Goal: Information Seeking & Learning: Learn about a topic

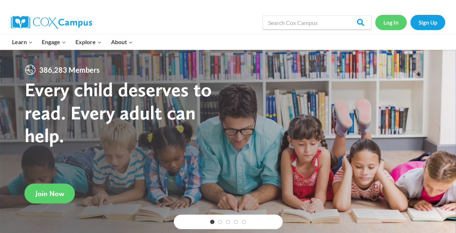
click at [389, 18] on link "Log In" at bounding box center [391, 22] width 32 height 15
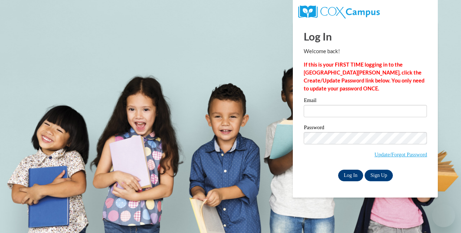
type input "haenleina9302@my.uwstout.edu"
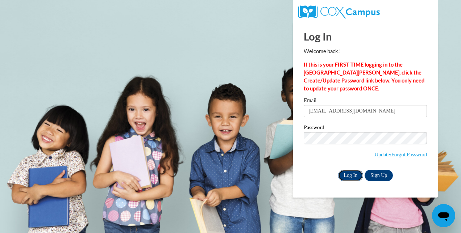
click at [347, 175] on input "Log In" at bounding box center [350, 176] width 25 height 12
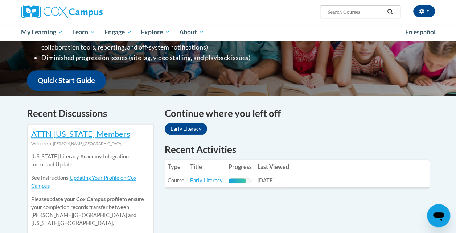
scroll to position [165, 0]
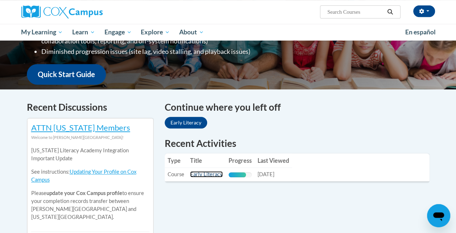
click at [214, 174] on link "Early Literacy" at bounding box center [206, 174] width 33 height 6
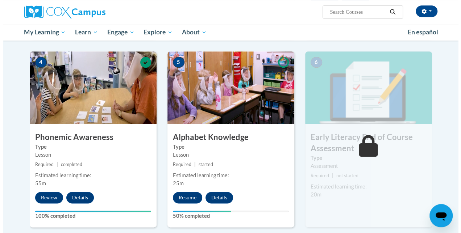
scroll to position [338, 0]
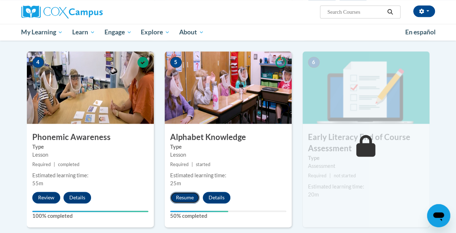
click at [182, 197] on button "Resume" at bounding box center [184, 198] width 29 height 12
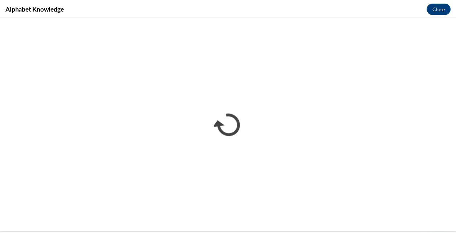
scroll to position [0, 0]
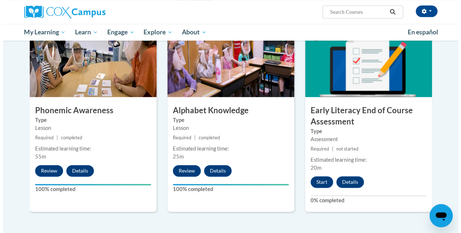
scroll to position [365, 0]
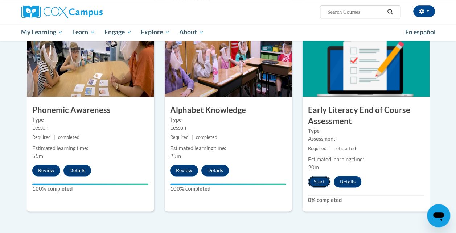
click at [314, 180] on button "Start" at bounding box center [319, 182] width 22 height 12
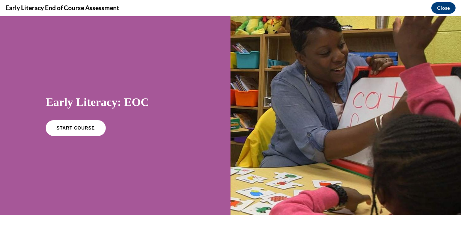
scroll to position [0, 0]
click at [73, 124] on link "START COURSE" at bounding box center [75, 128] width 63 height 17
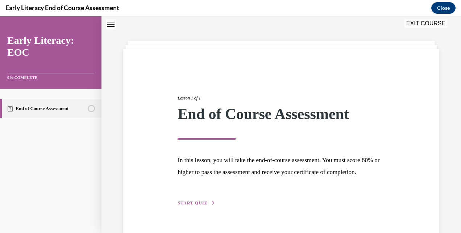
scroll to position [51, 0]
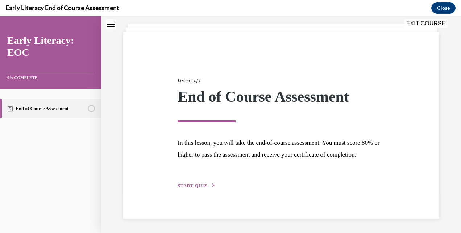
click at [188, 186] on span "START QUIZ" at bounding box center [193, 185] width 30 height 5
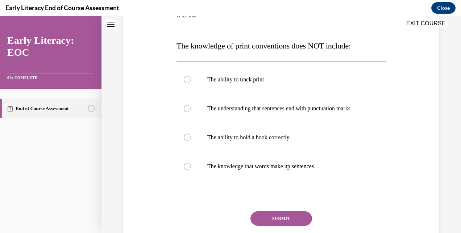
scroll to position [101, 0]
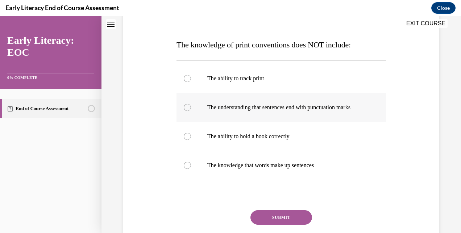
click at [269, 111] on p "The understanding that sentences end with punctuation marks" at bounding box center [287, 107] width 161 height 7
click at [254, 140] on p "The ability to hold a book correctly" at bounding box center [287, 136] width 161 height 7
click at [269, 219] on button "SUBMIT" at bounding box center [281, 218] width 62 height 14
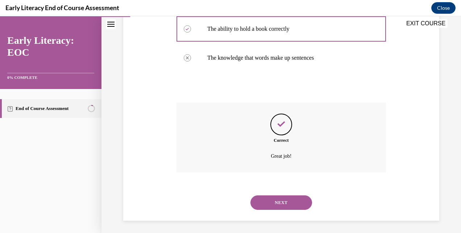
scroll to position [218, 0]
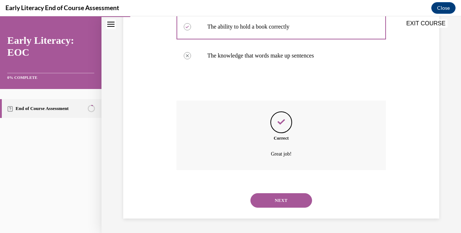
click at [274, 197] on button "NEXT" at bounding box center [281, 201] width 62 height 14
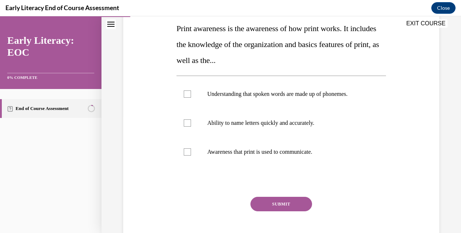
scroll to position [116, 0]
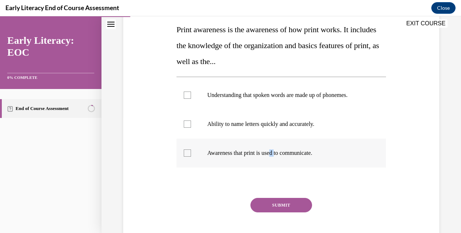
drag, startPoint x: 273, startPoint y: 153, endPoint x: 278, endPoint y: 155, distance: 5.3
click at [278, 155] on p "Awareness that print is used to communicate." at bounding box center [287, 153] width 161 height 7
drag, startPoint x: 278, startPoint y: 155, endPoint x: 304, endPoint y: 156, distance: 26.1
click at [304, 156] on p "Awareness that print is used to communicate." at bounding box center [287, 153] width 161 height 7
click at [305, 149] on div at bounding box center [280, 153] width 209 height 29
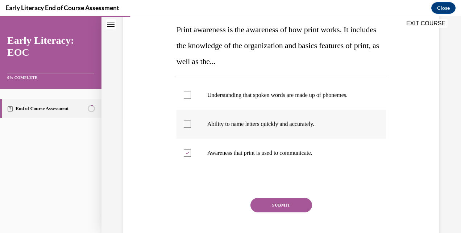
click at [282, 121] on p "Ability to name letters quickly and accurately." at bounding box center [287, 124] width 161 height 7
click at [274, 128] on p "Ability to name letters quickly and accurately." at bounding box center [287, 124] width 161 height 7
click at [272, 206] on button "SUBMIT" at bounding box center [281, 205] width 62 height 14
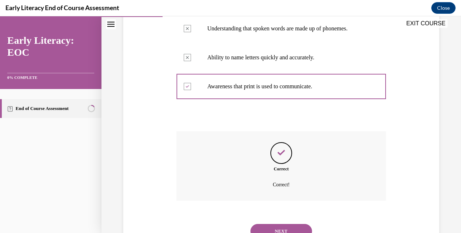
scroll to position [213, 0]
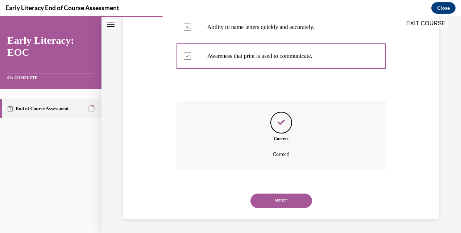
click at [281, 203] on button "NEXT" at bounding box center [281, 201] width 62 height 14
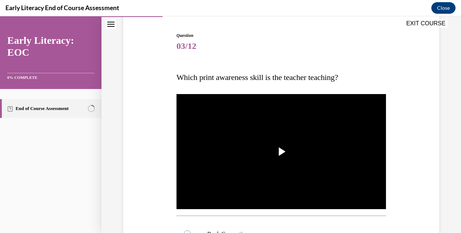
scroll to position [72, 0]
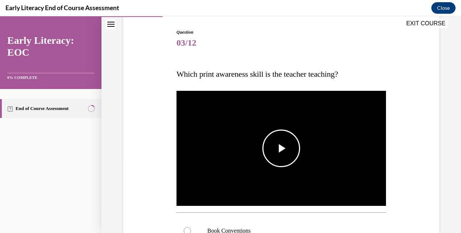
click at [281, 149] on span "Video player" at bounding box center [281, 149] width 0 height 0
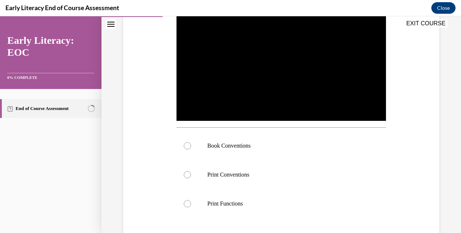
scroll to position [157, 0]
click at [275, 133] on div at bounding box center [280, 145] width 209 height 29
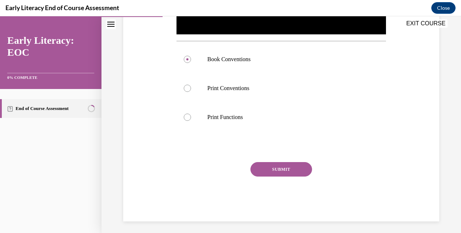
click at [270, 165] on button "SUBMIT" at bounding box center [281, 169] width 62 height 14
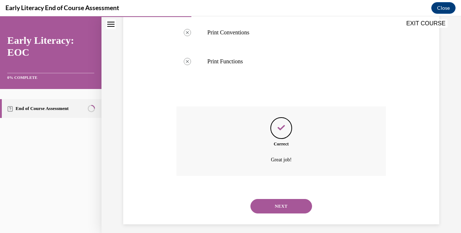
scroll to position [303, 0]
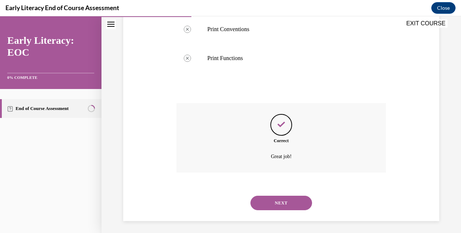
click at [277, 205] on button "NEXT" at bounding box center [281, 203] width 62 height 14
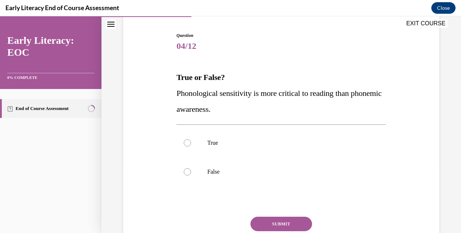
scroll to position [70, 0]
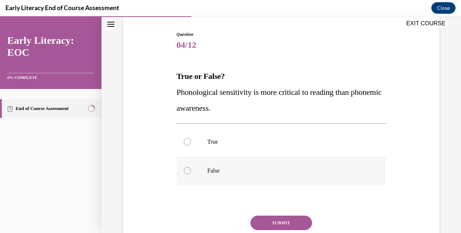
click at [198, 174] on div at bounding box center [280, 171] width 209 height 29
click at [267, 217] on button "SUBMIT" at bounding box center [281, 223] width 62 height 14
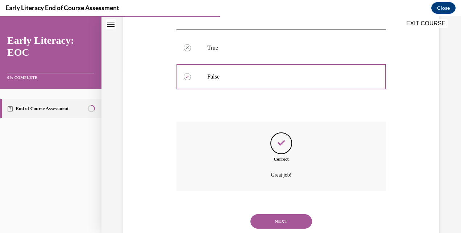
scroll to position [184, 0]
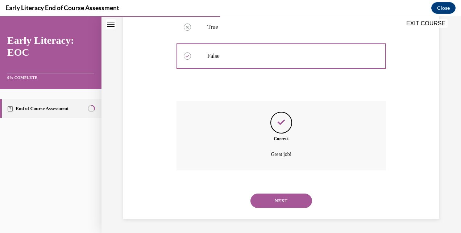
click at [279, 201] on button "NEXT" at bounding box center [281, 201] width 62 height 14
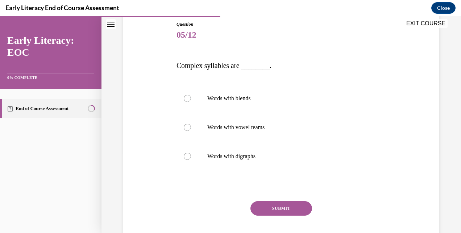
scroll to position [79, 0]
click at [258, 108] on div at bounding box center [280, 98] width 209 height 29
click at [274, 203] on button "SUBMIT" at bounding box center [281, 209] width 62 height 14
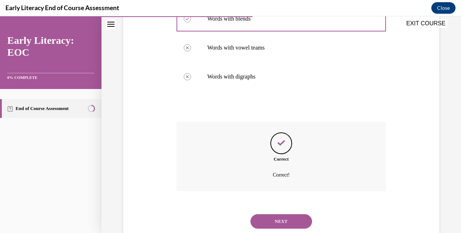
scroll to position [180, 0]
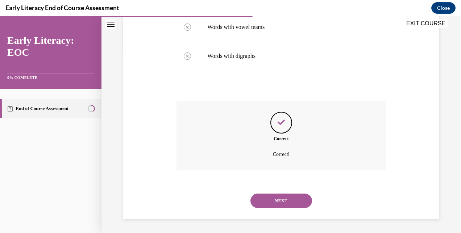
click at [276, 200] on button "NEXT" at bounding box center [281, 201] width 62 height 14
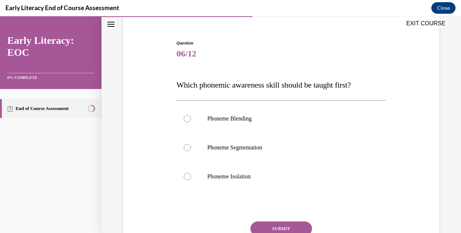
scroll to position [63, 0]
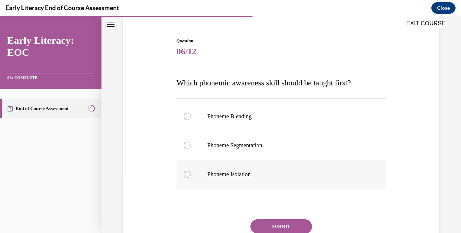
click at [225, 178] on p "Phoneme Isolation" at bounding box center [287, 174] width 161 height 7
click at [262, 224] on button "SUBMIT" at bounding box center [281, 227] width 62 height 14
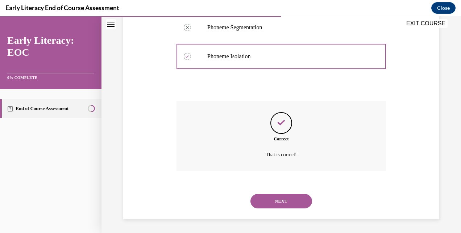
scroll to position [182, 0]
click at [272, 195] on button "NEXT" at bounding box center [281, 201] width 62 height 14
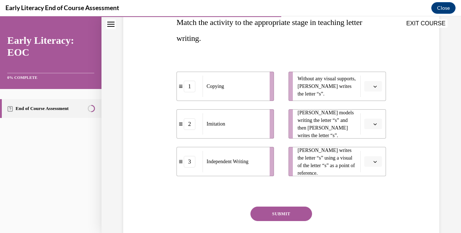
scroll to position [122, 0]
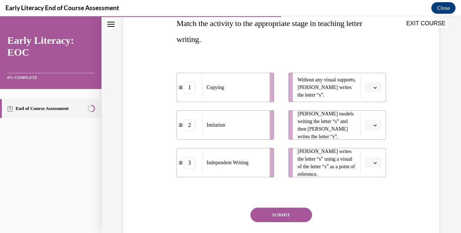
click at [324, 165] on span "Tina writes the letter “s” using a visual of the letter “s” as a point of refer…" at bounding box center [327, 163] width 59 height 30
click at [366, 167] on button "button" at bounding box center [373, 163] width 18 height 11
click at [367, 222] on div "3" at bounding box center [368, 222] width 18 height 14
click at [373, 128] on span "button" at bounding box center [375, 125] width 5 height 5
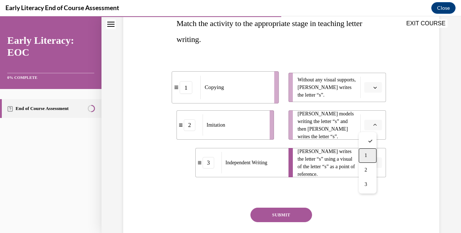
click at [370, 152] on div "1" at bounding box center [368, 156] width 18 height 14
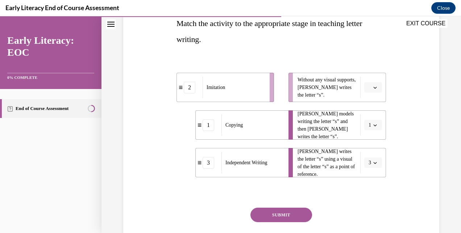
click at [370, 93] on li "Without any visual supports, Tina writes the letter “s”." at bounding box center [336, 87] width 97 height 29
click at [369, 121] on button "1" at bounding box center [373, 125] width 18 height 11
click at [368, 162] on div "1" at bounding box center [366, 156] width 18 height 14
click at [370, 130] on button "1" at bounding box center [373, 125] width 18 height 11
click at [369, 168] on div "2" at bounding box center [366, 170] width 18 height 14
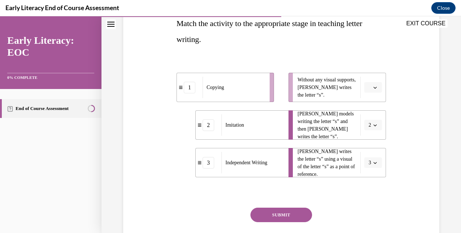
click at [369, 159] on span "3" at bounding box center [370, 162] width 3 height 7
click at [364, 202] on div "2" at bounding box center [366, 208] width 18 height 14
click at [373, 127] on span "button" at bounding box center [375, 125] width 5 height 5
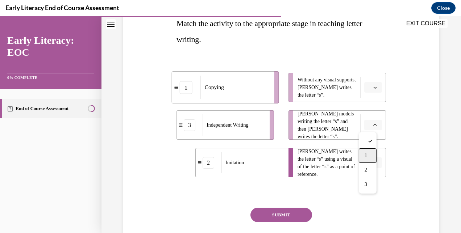
click at [368, 155] on div "1" at bounding box center [368, 156] width 18 height 14
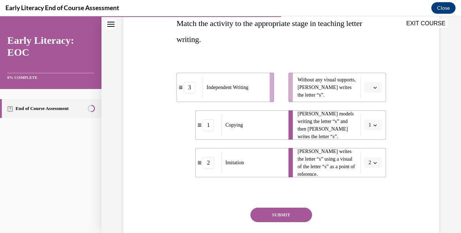
click at [367, 128] on button "1" at bounding box center [373, 125] width 18 height 11
click at [363, 169] on span "2" at bounding box center [364, 170] width 3 height 6
click at [369, 164] on span "Please select an option" at bounding box center [370, 162] width 3 height 7
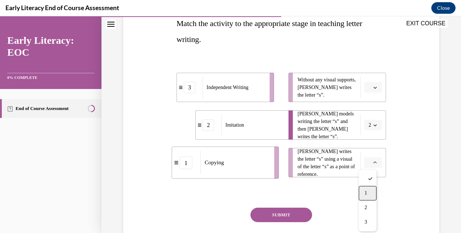
click at [366, 191] on span "1" at bounding box center [366, 194] width 3 height 6
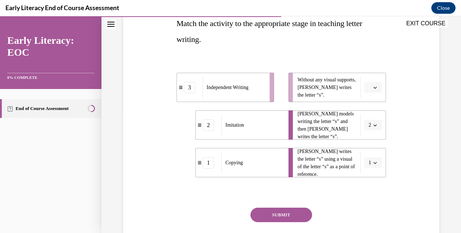
click at [369, 90] on span "Please select an option" at bounding box center [370, 87] width 3 height 7
click at [368, 144] on div "3" at bounding box center [368, 147] width 18 height 14
click at [293, 213] on button "SUBMIT" at bounding box center [281, 215] width 62 height 14
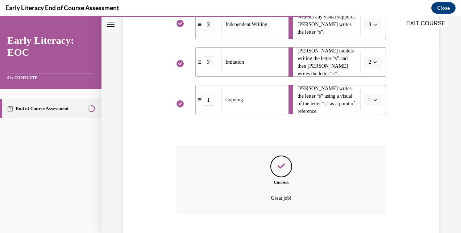
scroll to position [229, 0]
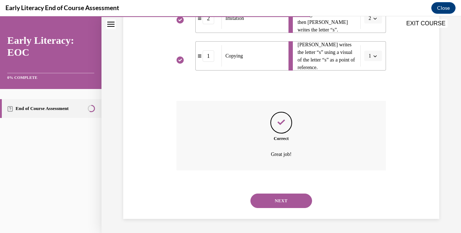
click at [293, 200] on button "NEXT" at bounding box center [281, 201] width 62 height 14
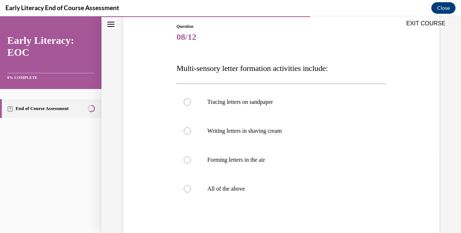
scroll to position [78, 0]
click at [267, 132] on p "Writing letters in shaving cream" at bounding box center [287, 130] width 161 height 7
click at [238, 182] on div at bounding box center [280, 188] width 209 height 29
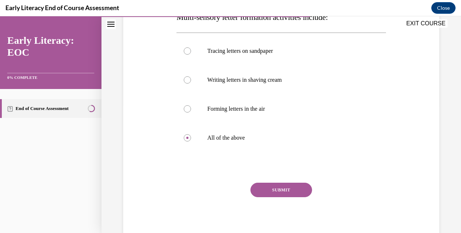
click at [271, 194] on button "SUBMIT" at bounding box center [281, 190] width 62 height 14
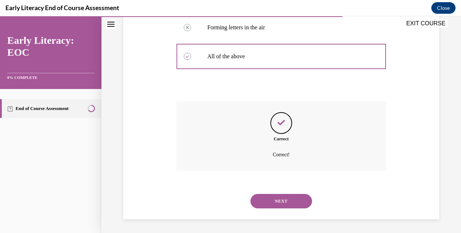
scroll to position [211, 0]
click at [273, 204] on button "NEXT" at bounding box center [281, 201] width 62 height 14
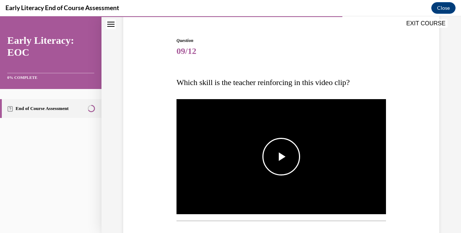
scroll to position [65, 0]
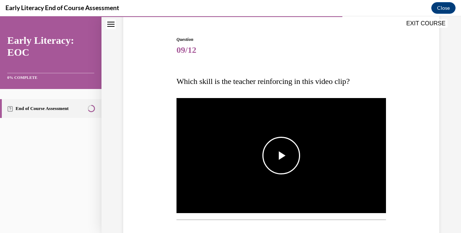
click at [280, 179] on img "Video player" at bounding box center [280, 156] width 209 height 118
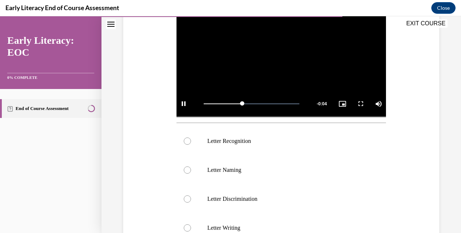
scroll to position [163, 0]
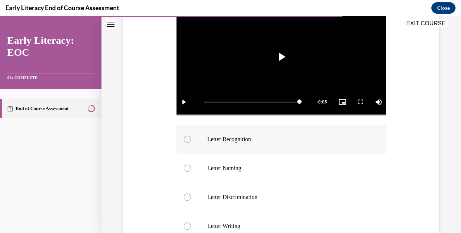
click at [264, 138] on p "Letter Recognition" at bounding box center [287, 139] width 161 height 7
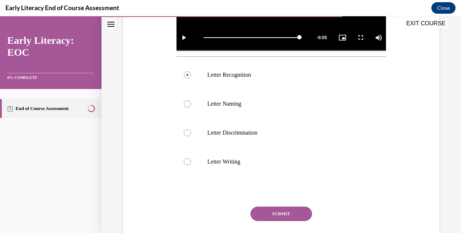
click at [279, 215] on button "SUBMIT" at bounding box center [281, 214] width 62 height 14
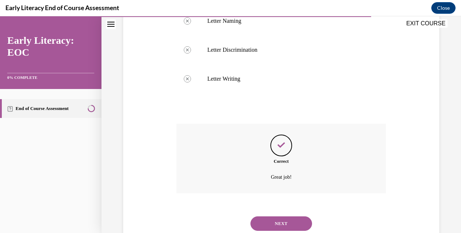
scroll to position [332, 0]
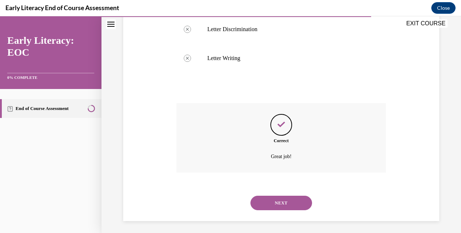
click at [284, 203] on button "NEXT" at bounding box center [281, 203] width 62 height 14
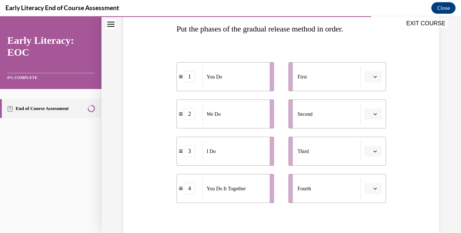
scroll to position [120, 0]
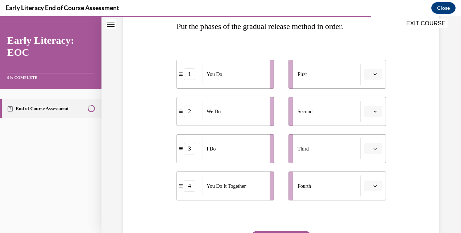
click at [364, 68] on li "First" at bounding box center [336, 74] width 97 height 29
click at [369, 71] on span "Please select an option" at bounding box center [370, 74] width 3 height 7
click at [365, 133] on span "3" at bounding box center [366, 134] width 3 height 6
click at [369, 148] on span "Please select an option" at bounding box center [370, 148] width 3 height 7
click at [396, 138] on div "Question 10/12 Put the phases of the gradual release method in order. 3 I Do 2 …" at bounding box center [281, 124] width 320 height 331
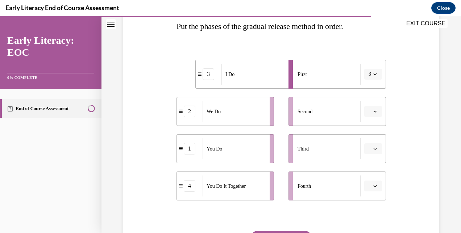
click at [373, 111] on icon "button" at bounding box center [375, 112] width 4 height 4
click at [365, 143] on span "1" at bounding box center [366, 142] width 3 height 6
click at [367, 150] on button "button" at bounding box center [373, 149] width 18 height 11
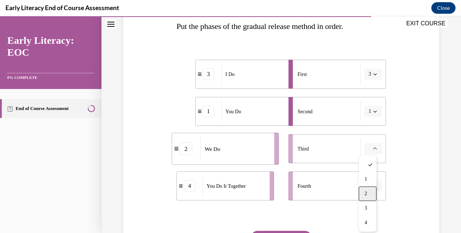
click at [367, 191] on div "2" at bounding box center [368, 194] width 18 height 14
click at [373, 186] on icon "button" at bounding box center [375, 186] width 4 height 4
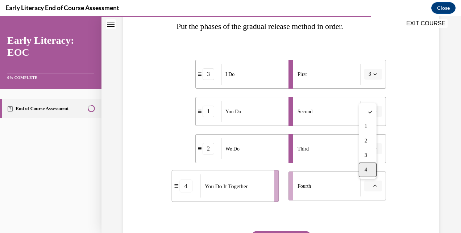
click at [366, 169] on span "4" at bounding box center [366, 170] width 3 height 6
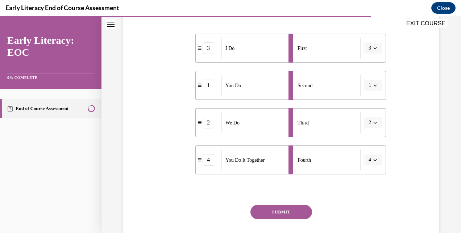
scroll to position [151, 0]
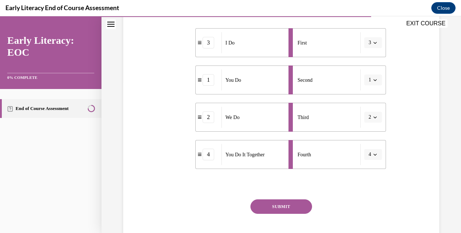
click at [291, 204] on button "SUBMIT" at bounding box center [281, 207] width 62 height 14
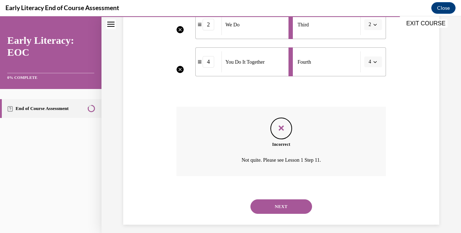
scroll to position [248, 0]
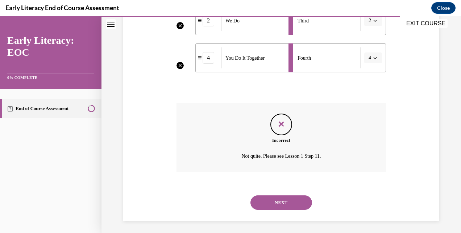
click at [280, 198] on button "NEXT" at bounding box center [281, 203] width 62 height 14
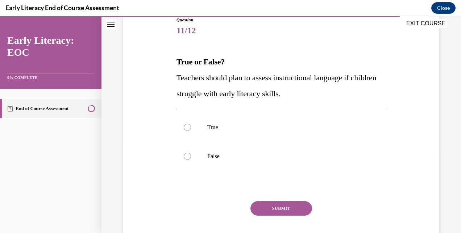
scroll to position [83, 0]
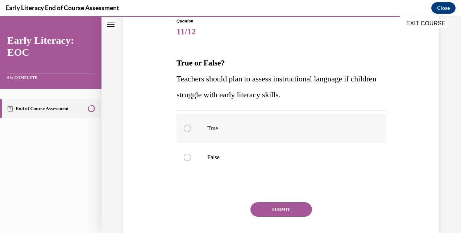
click at [248, 134] on div at bounding box center [280, 128] width 209 height 29
click at [271, 204] on button "SUBMIT" at bounding box center [281, 210] width 62 height 14
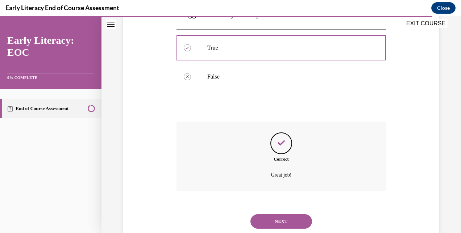
scroll to position [184, 0]
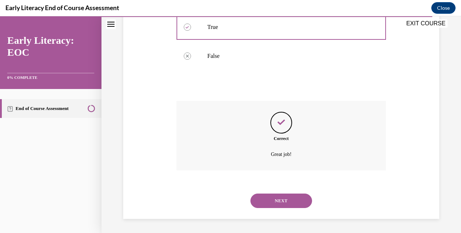
click at [278, 194] on button "NEXT" at bounding box center [281, 201] width 62 height 14
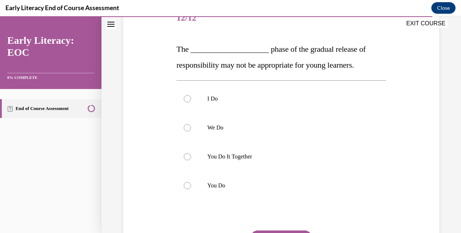
scroll to position [97, 0]
click at [239, 155] on p "You Do It Together" at bounding box center [287, 156] width 161 height 7
click at [244, 191] on div at bounding box center [280, 185] width 209 height 29
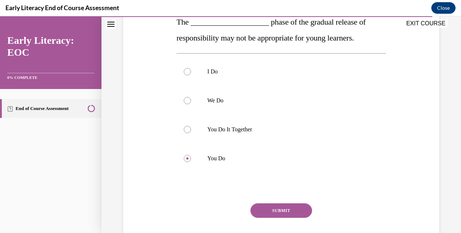
click at [273, 211] on button "SUBMIT" at bounding box center [281, 211] width 62 height 14
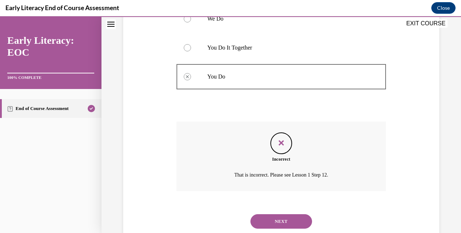
scroll to position [227, 0]
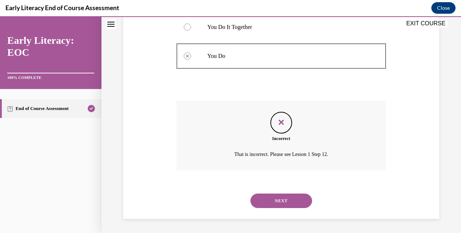
click at [282, 202] on button "NEXT" at bounding box center [281, 201] width 62 height 14
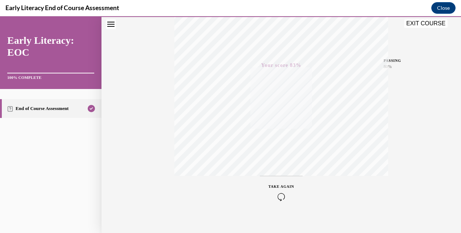
scroll to position [154, 0]
click at [367, 189] on div "TAKE AGAIN" at bounding box center [281, 185] width 214 height 33
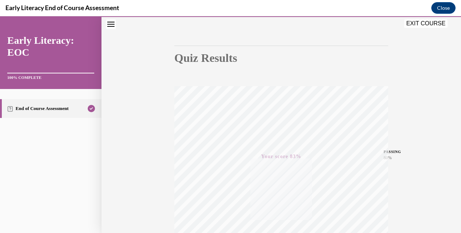
click at [432, 25] on button "EXIT COURSE" at bounding box center [425, 23] width 43 height 9
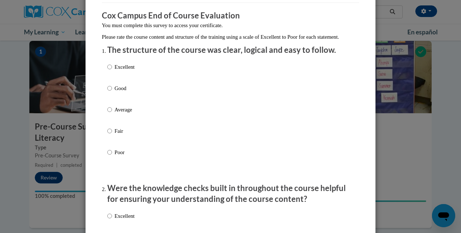
scroll to position [57, 0]
click at [130, 71] on p "Excellent" at bounding box center [125, 67] width 20 height 8
click at [112, 71] on input "Excellent" at bounding box center [109, 67] width 5 height 8
radio input "true"
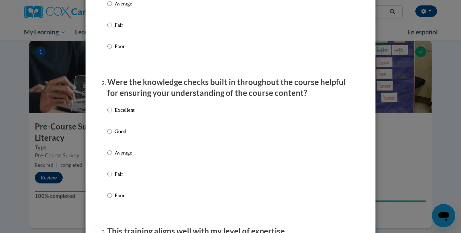
scroll to position [163, 0]
click at [141, 118] on div "Excellent Good Average Fair Poor" at bounding box center [230, 161] width 246 height 118
click at [130, 121] on label "Excellent" at bounding box center [120, 116] width 27 height 20
click at [112, 114] on input "Excellent" at bounding box center [109, 110] width 5 height 8
radio input "true"
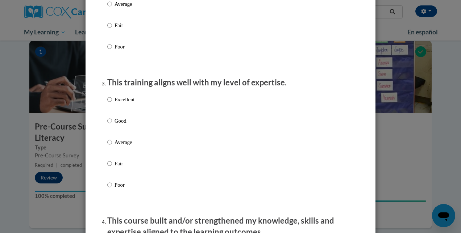
scroll to position [312, 0]
click at [123, 103] on p "Excellent" at bounding box center [125, 99] width 20 height 8
click at [112, 103] on input "Excellent" at bounding box center [109, 99] width 5 height 8
radio input "true"
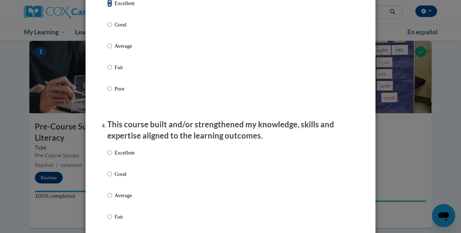
scroll to position [413, 0]
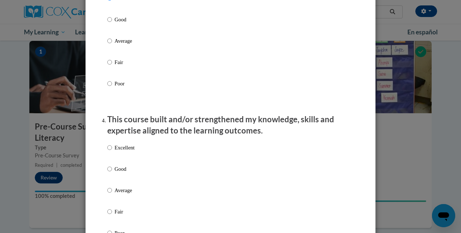
click at [121, 152] on p "Excellent" at bounding box center [125, 148] width 20 height 8
click at [112, 152] on input "Excellent" at bounding box center [109, 148] width 5 height 8
radio input "true"
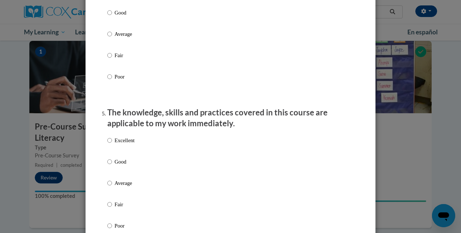
scroll to position [599, 0]
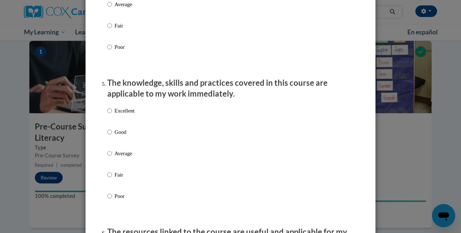
click at [125, 115] on p "Excellent" at bounding box center [125, 111] width 20 height 8
click at [112, 115] on input "Excellent" at bounding box center [109, 111] width 5 height 8
radio input "true"
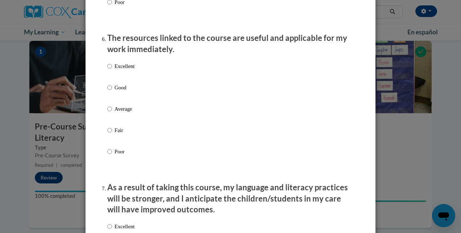
scroll to position [795, 0]
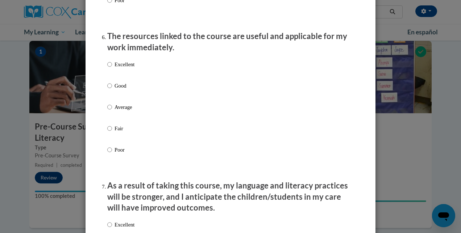
click at [127, 76] on label "Excellent" at bounding box center [120, 71] width 27 height 20
click at [112, 68] on input "Excellent" at bounding box center [109, 65] width 5 height 8
radio input "true"
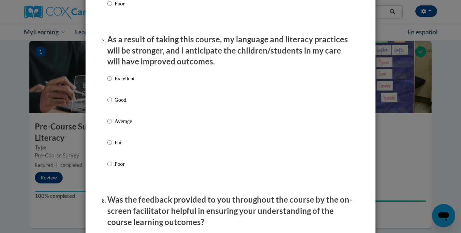
scroll to position [945, 0]
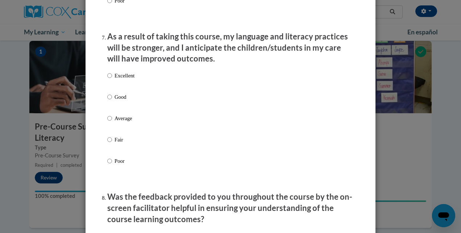
click at [122, 80] on p "Excellent" at bounding box center [125, 76] width 20 height 8
click at [112, 80] on input "Excellent" at bounding box center [109, 76] width 5 height 8
radio input "true"
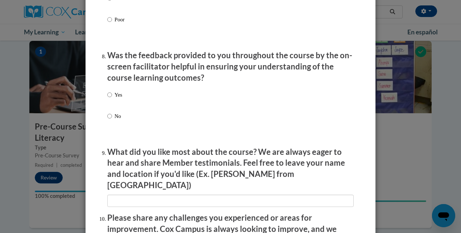
scroll to position [1087, 0]
click at [117, 98] on p "Yes" at bounding box center [119, 95] width 8 height 8
click at [112, 98] on input "Yes" at bounding box center [109, 95] width 5 height 8
radio input "true"
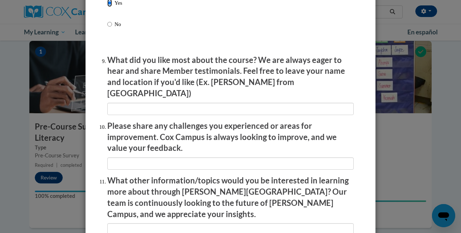
scroll to position [1179, 0]
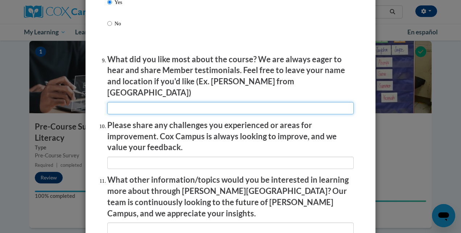
click at [217, 108] on input "textbox" at bounding box center [230, 108] width 246 height 12
type input "The refences videos within the videos"
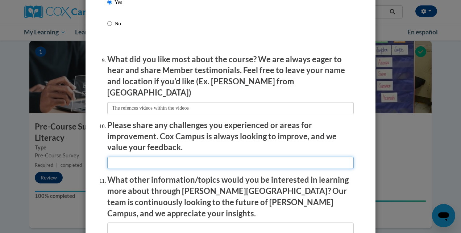
click at [215, 159] on input "textbox" at bounding box center [230, 163] width 246 height 12
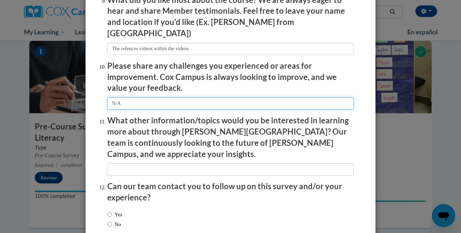
scroll to position [1274, 0]
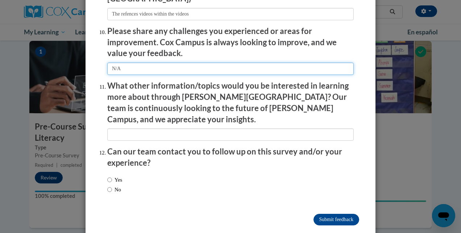
type input "N/A"
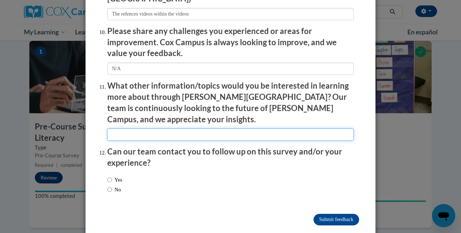
click at [205, 129] on input "textbox" at bounding box center [230, 135] width 246 height 12
type input "N/A"
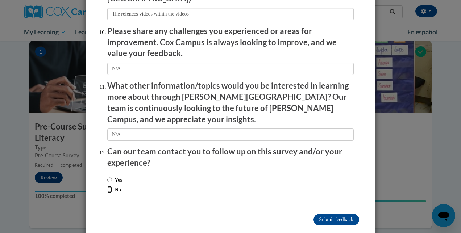
click at [107, 186] on input "No" at bounding box center [109, 190] width 5 height 8
radio input "true"
click at [326, 214] on input "Submit feedback" at bounding box center [336, 220] width 46 height 12
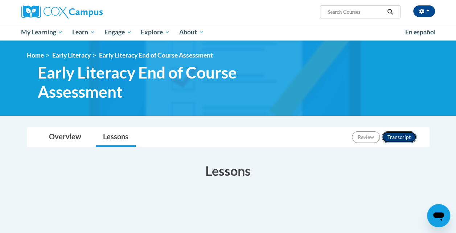
click at [390, 142] on button "Transcript" at bounding box center [398, 138] width 35 height 12
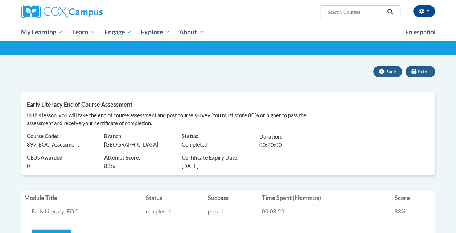
scroll to position [41, 0]
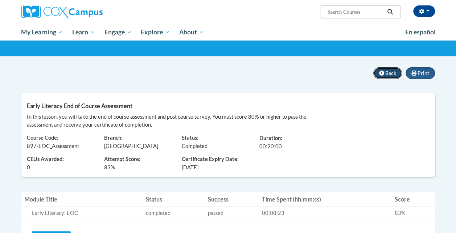
click at [382, 75] on icon at bounding box center [381, 73] width 5 height 5
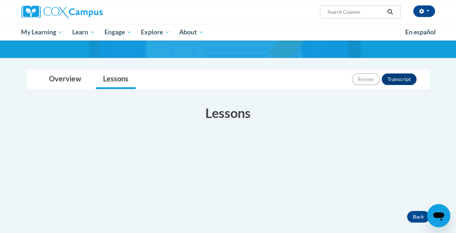
scroll to position [58, 0]
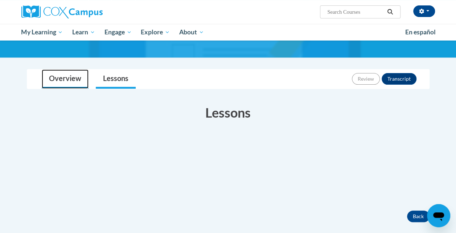
click at [85, 81] on link "Overview" at bounding box center [65, 79] width 47 height 19
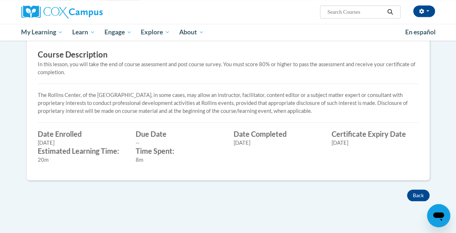
scroll to position [249, 0]
click at [333, 142] on div "[DATE]" at bounding box center [374, 143] width 87 height 8
click at [167, 158] on div "8m" at bounding box center [179, 160] width 87 height 8
click at [154, 147] on label "Time Spent:" at bounding box center [179, 151] width 87 height 8
click at [78, 142] on div "9/12/2025" at bounding box center [81, 143] width 87 height 8
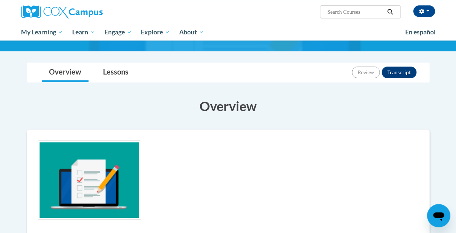
scroll to position [62, 0]
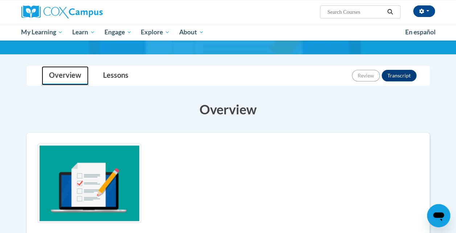
click at [56, 68] on link "Overview" at bounding box center [65, 75] width 47 height 19
click at [69, 73] on link "Overview" at bounding box center [65, 75] width 47 height 19
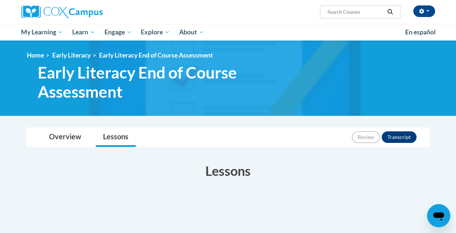
click at [106, 84] on span "Early Literacy End of Course Assessment" at bounding box center [163, 82] width 250 height 38
click at [105, 55] on span "Early Literacy End of Course Assessment" at bounding box center [156, 55] width 114 height 8
click at [71, 59] on link "Early Literacy" at bounding box center [71, 55] width 38 height 8
